Goal: Information Seeking & Learning: Find specific fact

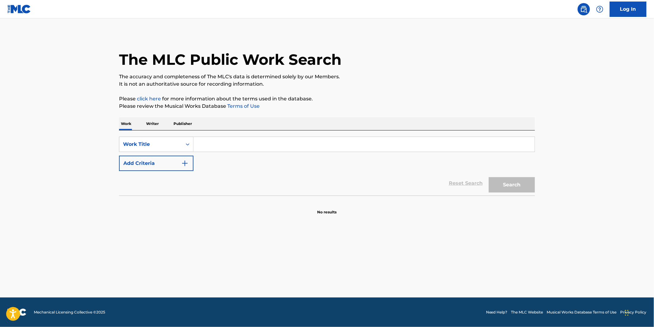
click at [218, 151] on input "Search Form" at bounding box center [363, 144] width 341 height 15
paste input "Test My Soul (feat. Big Tobz)"
drag, startPoint x: 252, startPoint y: 145, endPoint x: 233, endPoint y: 144, distance: 19.4
click at [233, 144] on input "Test My Soul (feat. Big Tobz)" at bounding box center [363, 144] width 341 height 15
type input "Test My Soul"
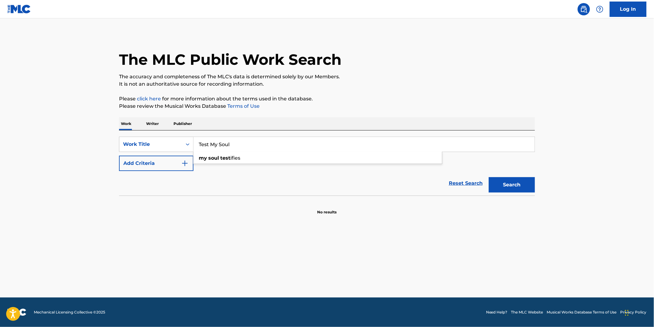
click at [193, 221] on main "The MLC Public Work Search The accuracy and completeness of The MLC's data is d…" at bounding box center [327, 157] width 654 height 279
click at [140, 162] on button "Add Criteria" at bounding box center [156, 163] width 74 height 15
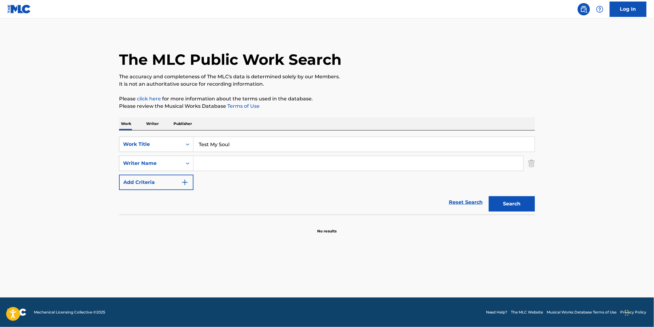
click at [224, 167] on input "Search Form" at bounding box center [358, 163] width 330 height 15
click at [224, 165] on input "Search Form" at bounding box center [358, 163] width 330 height 15
paste input "Scholar"
type input "Scholar"
click at [510, 203] on button "Search" at bounding box center [511, 203] width 46 height 15
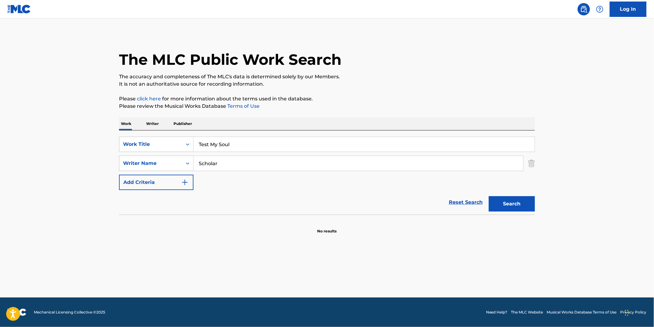
click at [216, 140] on input "Test My Soul" at bounding box center [363, 144] width 341 height 15
click at [219, 144] on input "Test My Soul" at bounding box center [363, 144] width 341 height 15
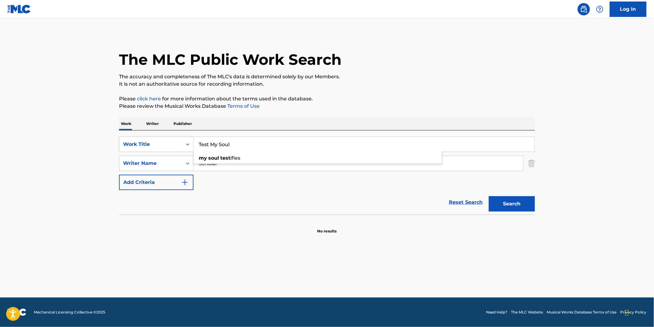
paste input "Filaments"
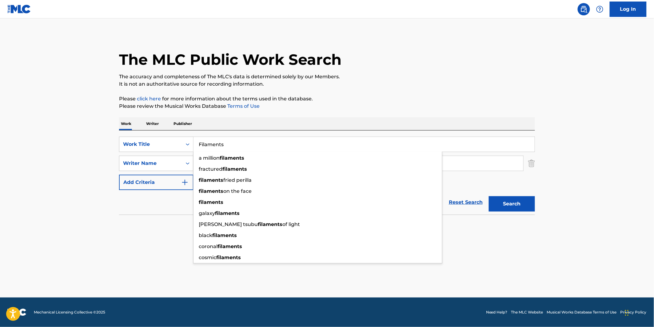
type input "Filaments"
click at [453, 48] on div "The MLC Public Work Search" at bounding box center [327, 56] width 416 height 45
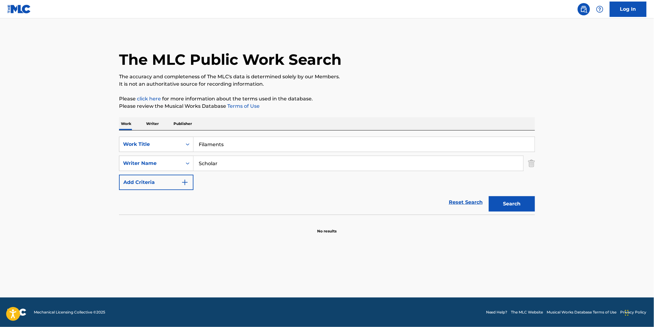
click at [210, 170] on input "Scholar" at bounding box center [358, 163] width 330 height 15
type input "RZUMA"
click at [488, 196] on button "Search" at bounding box center [511, 203] width 46 height 15
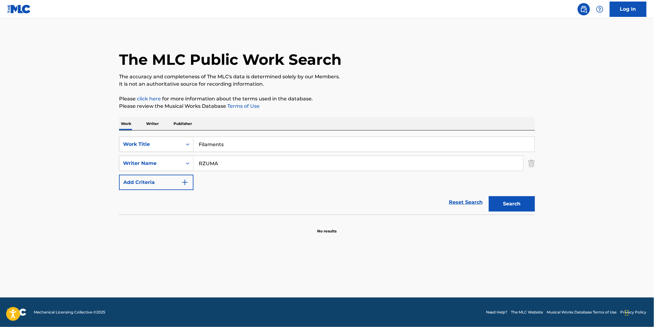
click at [215, 163] on input "RZUMA" at bounding box center [358, 163] width 330 height 15
click at [203, 148] on input "Filaments" at bounding box center [363, 144] width 341 height 15
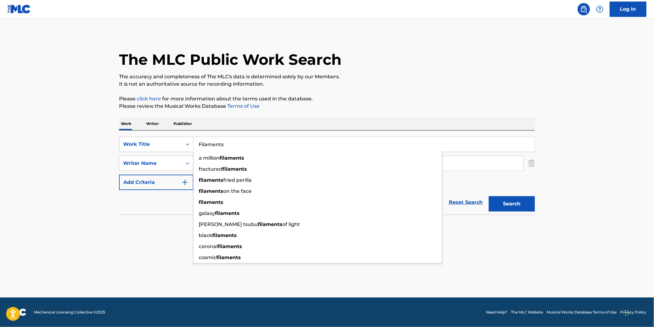
paste input "KLIPTOWN EMPYREAN"
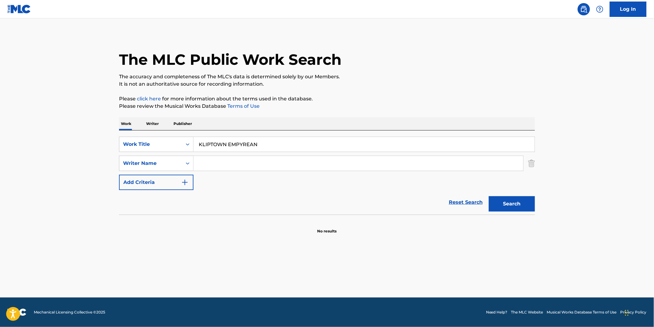
type input "KLIPTOWN EMPYREAN"
click at [494, 207] on button "Search" at bounding box center [511, 203] width 46 height 15
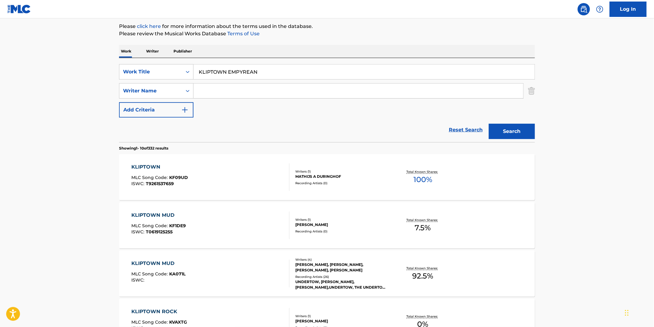
scroll to position [171, 0]
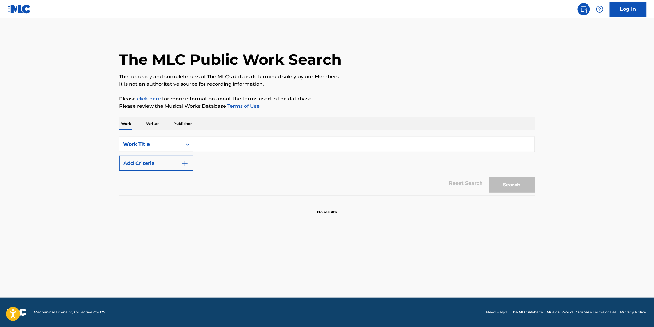
click at [228, 141] on input "Search Form" at bounding box center [363, 144] width 341 height 15
paste input "DUTCH DRILLERS"
type input "DUTCH DRILLERS"
click at [529, 183] on button "Search" at bounding box center [511, 184] width 46 height 15
click at [214, 139] on input "Search Form" at bounding box center [363, 144] width 341 height 15
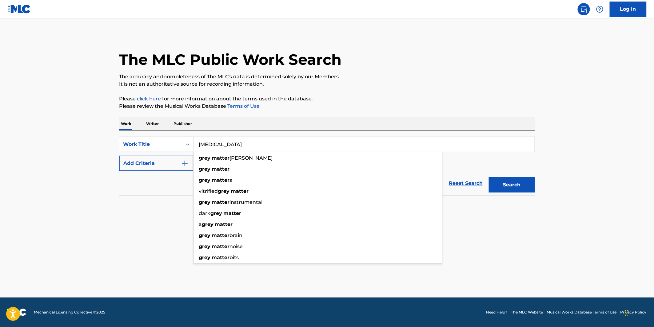
type input "GREY MATTER"
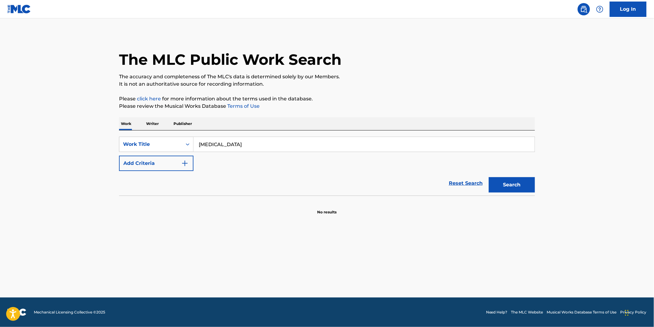
click at [368, 97] on p "Please click here for more information about the terms used in the database." at bounding box center [327, 98] width 416 height 7
click at [136, 173] on div "Reset Search Search" at bounding box center [327, 183] width 416 height 25
drag, startPoint x: 161, startPoint y: 165, endPoint x: 208, endPoint y: 174, distance: 47.2
click at [161, 166] on button "Add Criteria" at bounding box center [156, 163] width 74 height 15
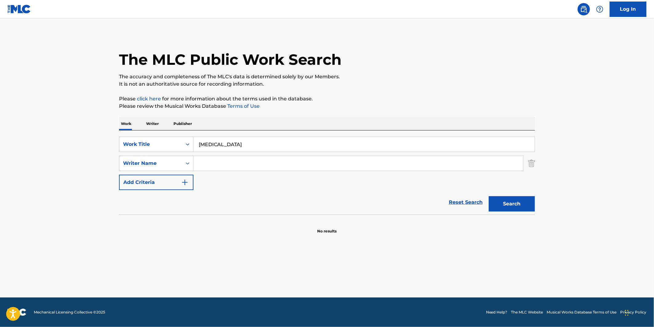
click at [215, 174] on div "SearchWithCriteria36f17c10-4944-4ba4-9053-7d5988ae1acf Work Title GREY MATTER S…" at bounding box center [327, 163] width 416 height 53
click at [230, 165] on input "Search Form" at bounding box center [358, 163] width 330 height 15
click at [228, 161] on input "makzo chauke" at bounding box center [358, 163] width 330 height 15
type input "makzo"
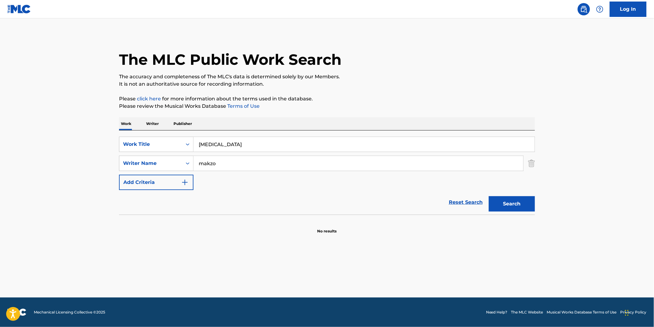
click at [488, 196] on button "Search" at bounding box center [511, 203] width 46 height 15
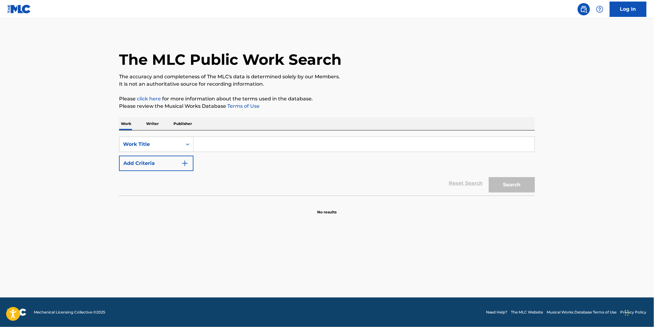
click at [234, 148] on input "Search Form" at bounding box center [363, 144] width 341 height 15
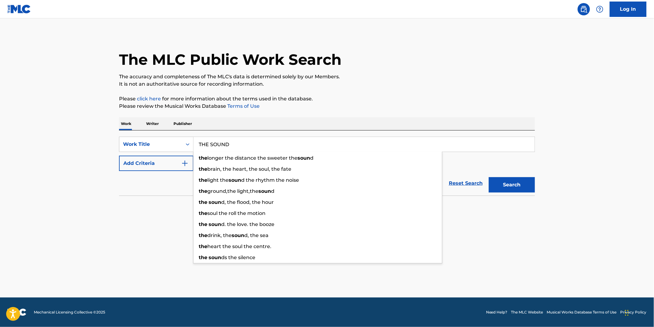
type input "THE SOUND"
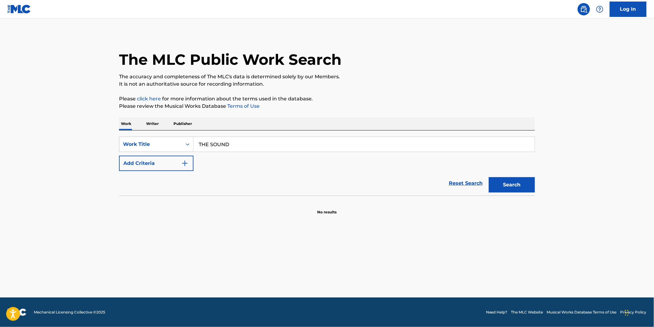
click at [129, 162] on button "Add Criteria" at bounding box center [156, 163] width 74 height 15
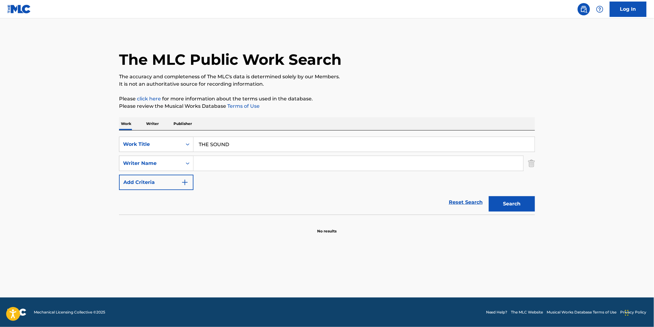
click at [200, 165] on input "Search Form" at bounding box center [358, 163] width 330 height 15
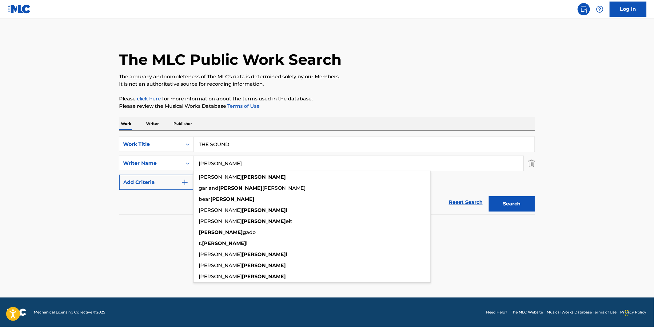
type input "[PERSON_NAME]"
click at [488, 196] on button "Search" at bounding box center [511, 203] width 46 height 15
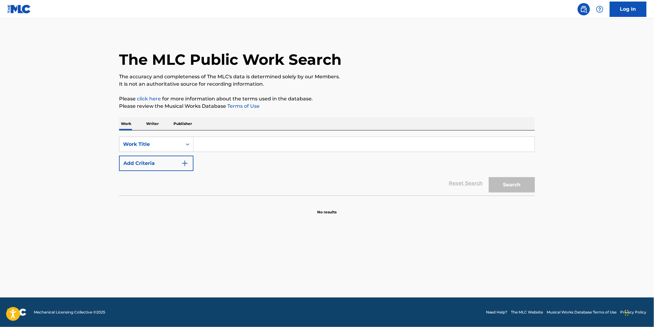
click at [237, 143] on input "Search Form" at bounding box center [363, 144] width 341 height 15
paste input "EXPENSIVE TASTE"
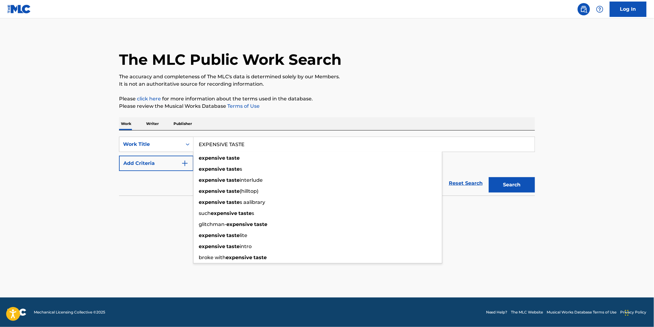
type input "EXPENSIVE TASTE"
click at [185, 180] on div "Reset Search Search" at bounding box center [327, 183] width 416 height 25
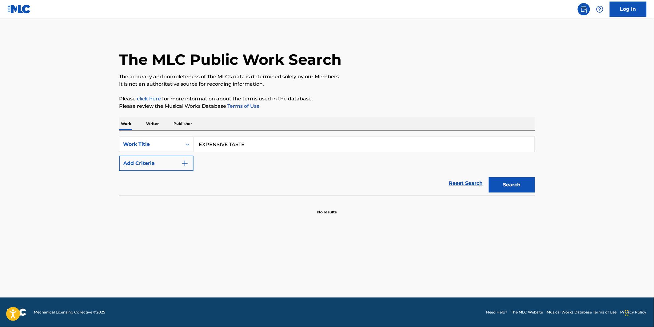
click at [175, 168] on button "Add Criteria" at bounding box center [156, 163] width 74 height 15
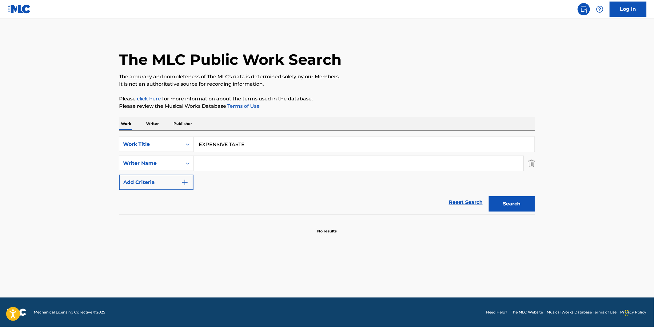
click at [213, 161] on input "Search Form" at bounding box center [358, 163] width 330 height 15
paste input "MALDONADO"
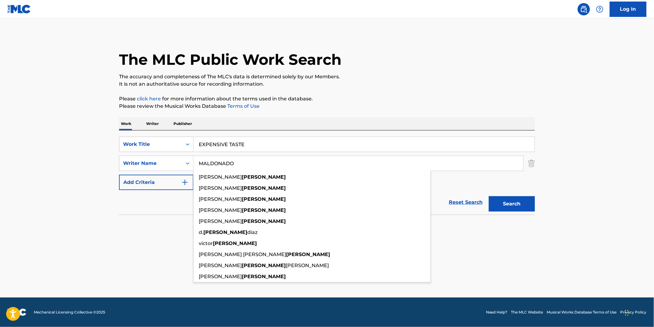
type input "MALDONADO"
click at [543, 201] on main "The MLC Public Work Search The accuracy and completeness of The MLC's data is d…" at bounding box center [327, 157] width 654 height 279
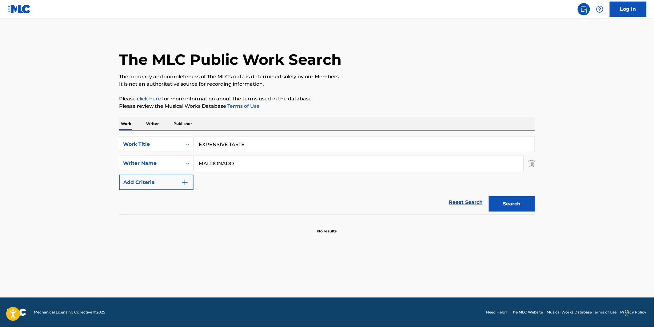
click at [522, 204] on button "Search" at bounding box center [511, 203] width 46 height 15
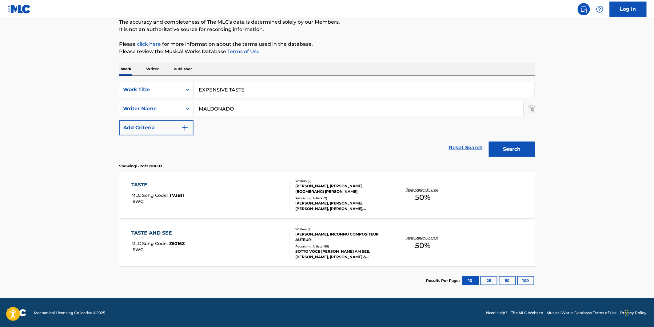
scroll to position [55, 0]
